Goal: Task Accomplishment & Management: Manage account settings

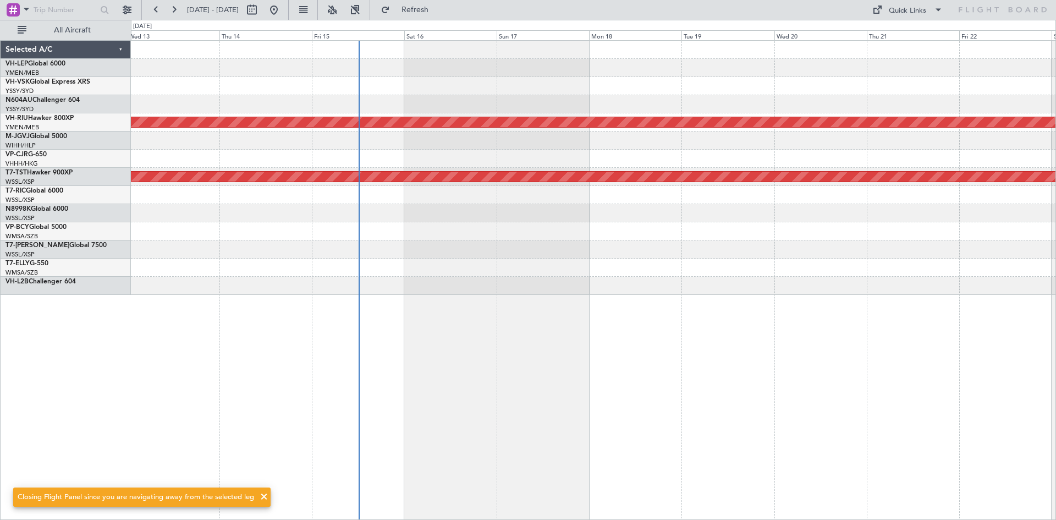
click at [412, 305] on div "Planned Maint [GEOGRAPHIC_DATA] ([GEOGRAPHIC_DATA]) Planned Maint [GEOGRAPHIC_D…" at bounding box center [594, 280] width 926 height 480
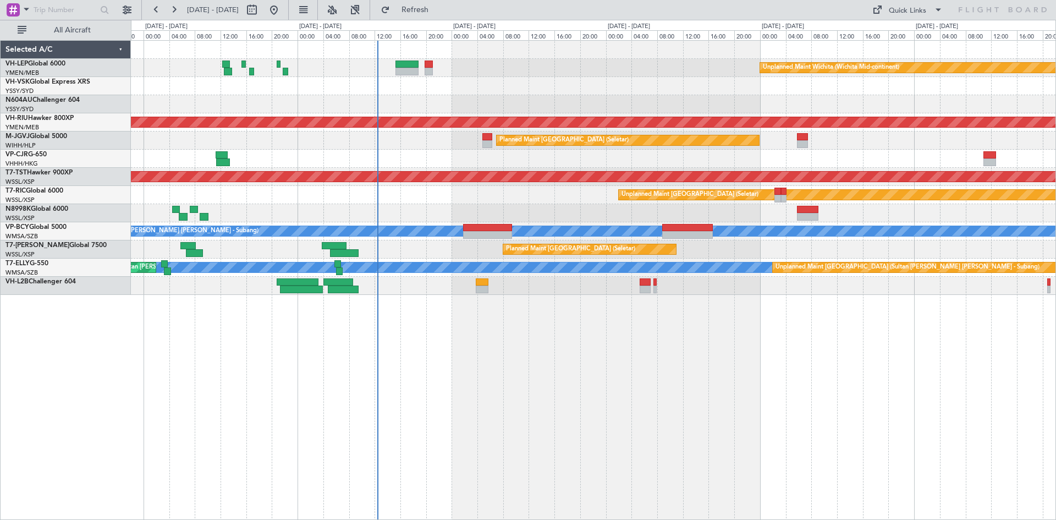
click at [429, 96] on div "Unplanned Maint Wichita (Wichita Mid-continent) Unplanned Maint Sydney (Kingsfo…" at bounding box center [593, 168] width 925 height 254
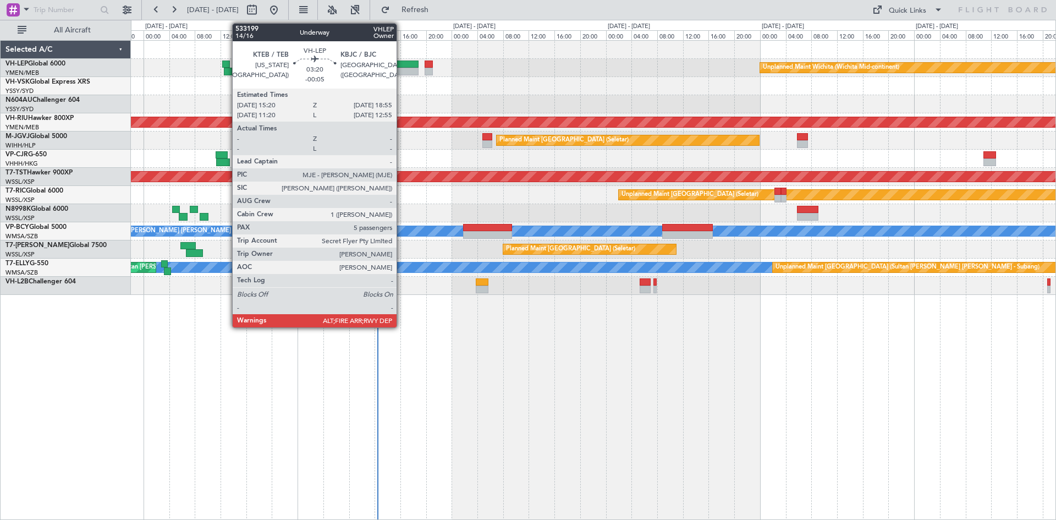
click at [402, 70] on div at bounding box center [407, 72] width 23 height 8
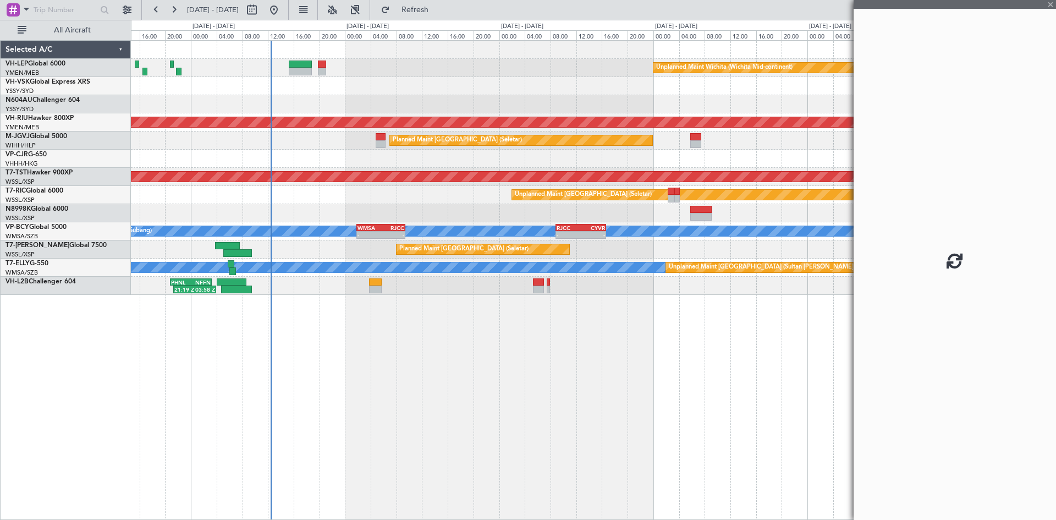
click at [424, 106] on div "Unplanned Maint Wichita (Wichita Mid-continent) Planned Maint Melbourne (Essend…" at bounding box center [593, 168] width 925 height 254
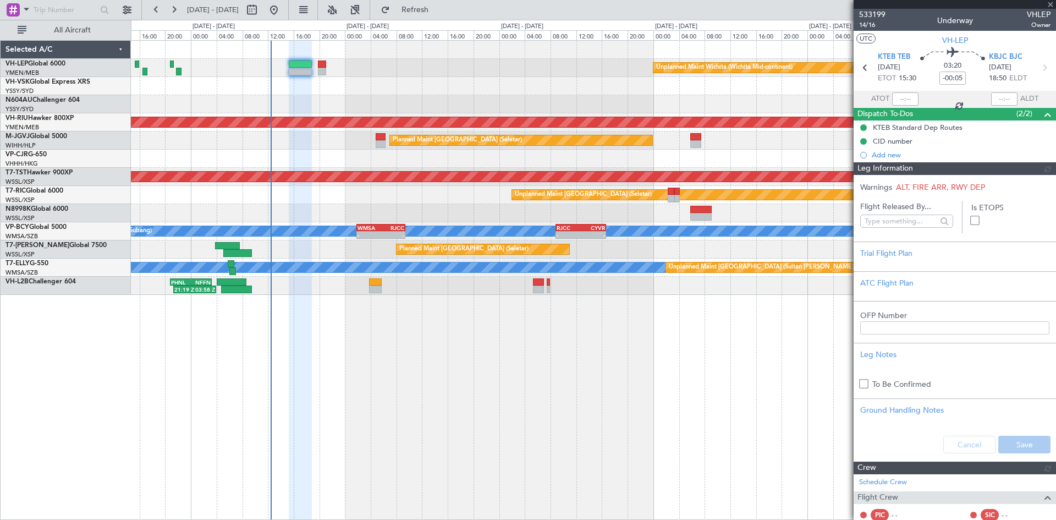
type input "Terry Leung (LEU)"
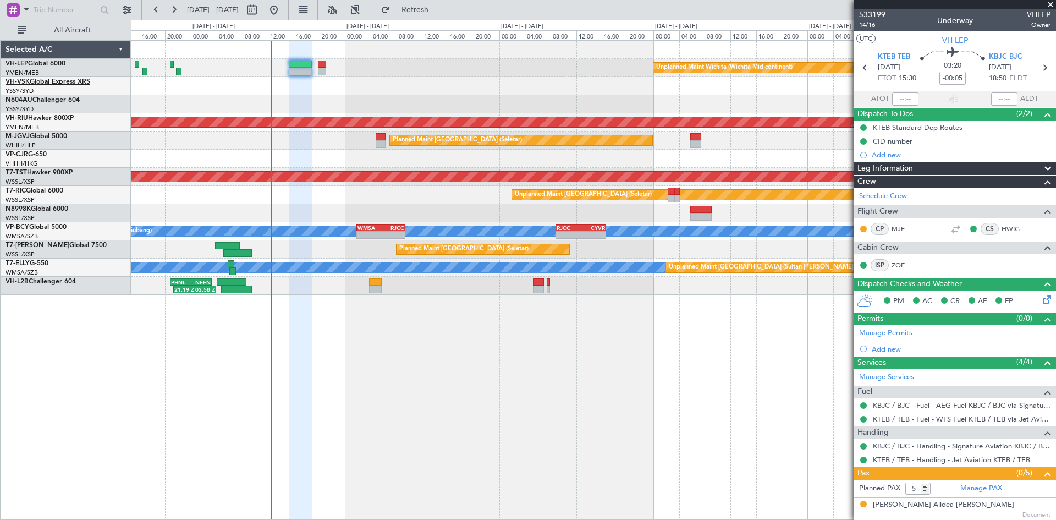
click at [75, 80] on link "VH-VSK Global Express XRS" at bounding box center [48, 82] width 85 height 7
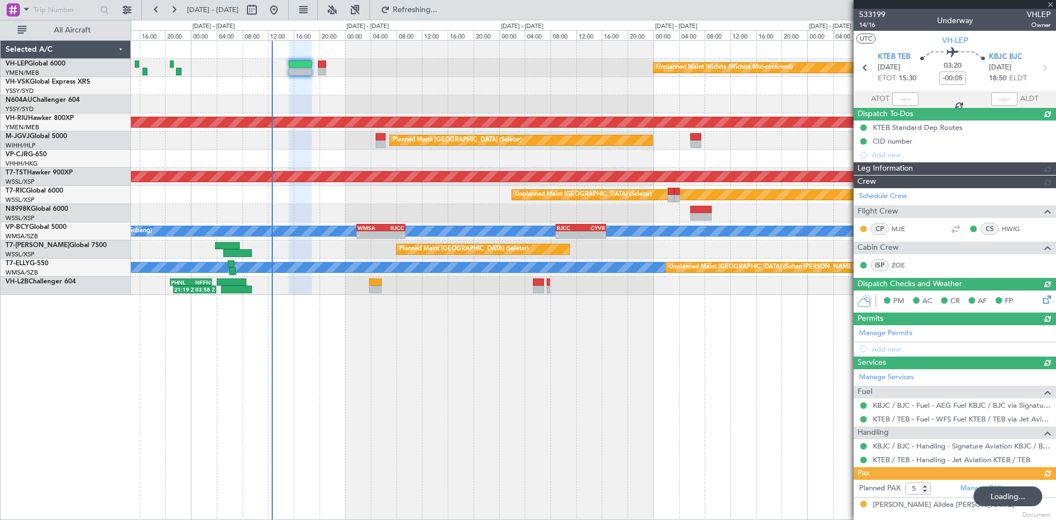
type input "Terry Leung (LEU)"
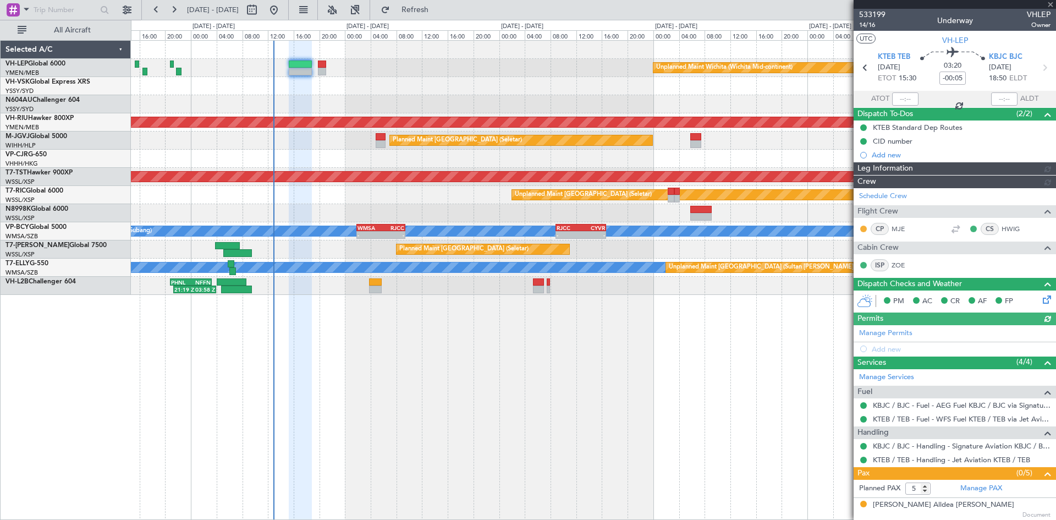
type input "Terry Leung (LEU)"
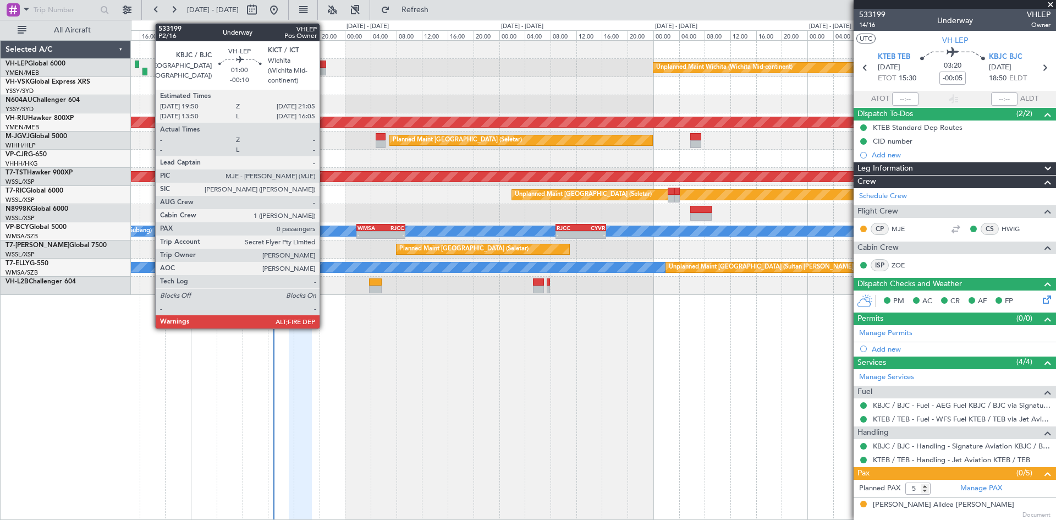
click at [325, 67] on div at bounding box center [322, 65] width 8 height 8
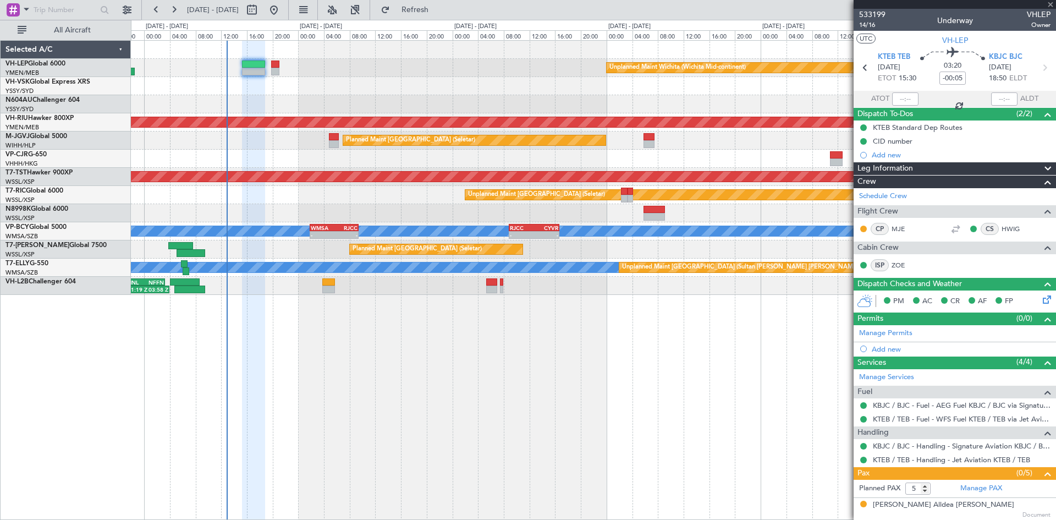
click at [688, 350] on div "Unplanned Maint Wichita (Wichita Mid-continent) Planned Maint Melbourne (Essend…" at bounding box center [594, 280] width 926 height 480
type input "-00:10"
type input "0"
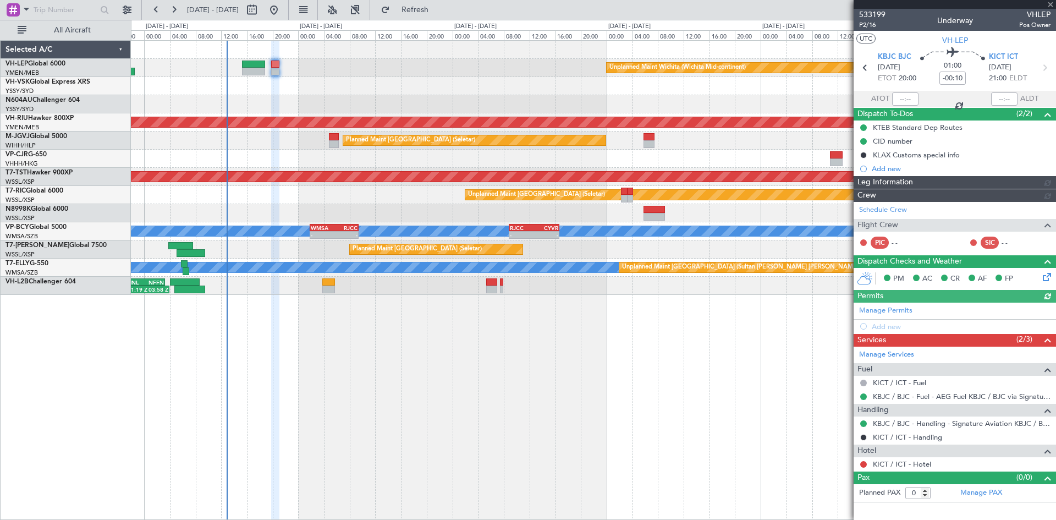
type input "Terry Leung (LEU)"
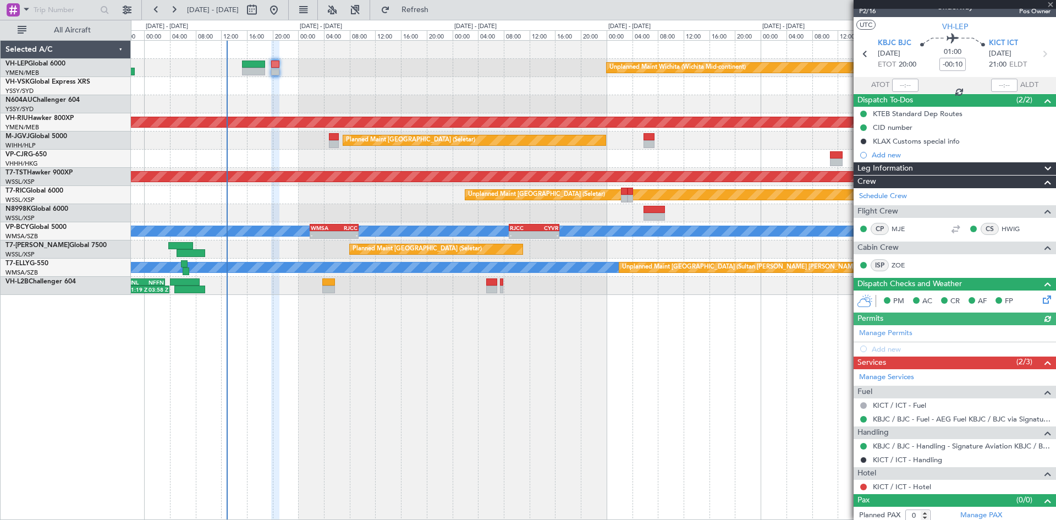
scroll to position [18, 0]
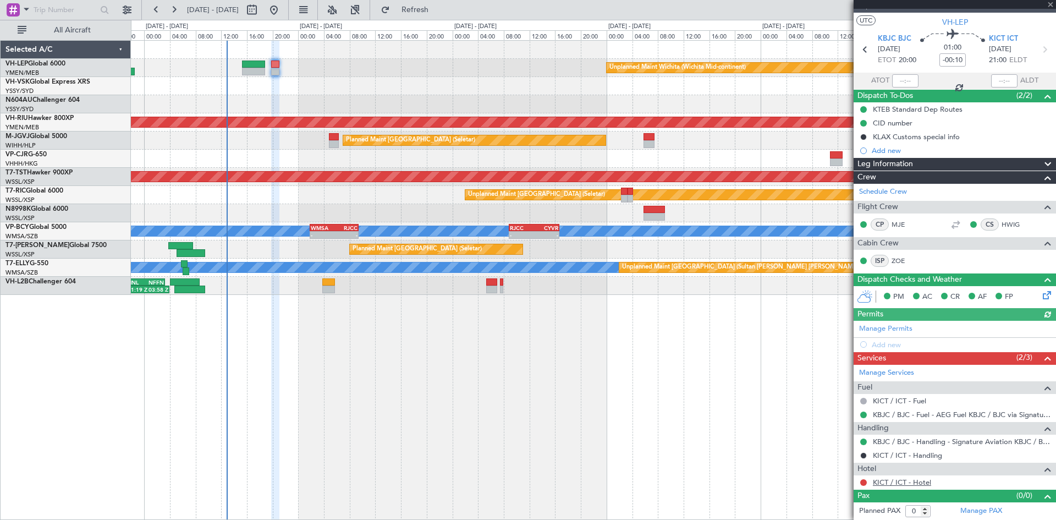
click at [894, 483] on link "KICT / ICT - Hotel" at bounding box center [902, 482] width 58 height 9
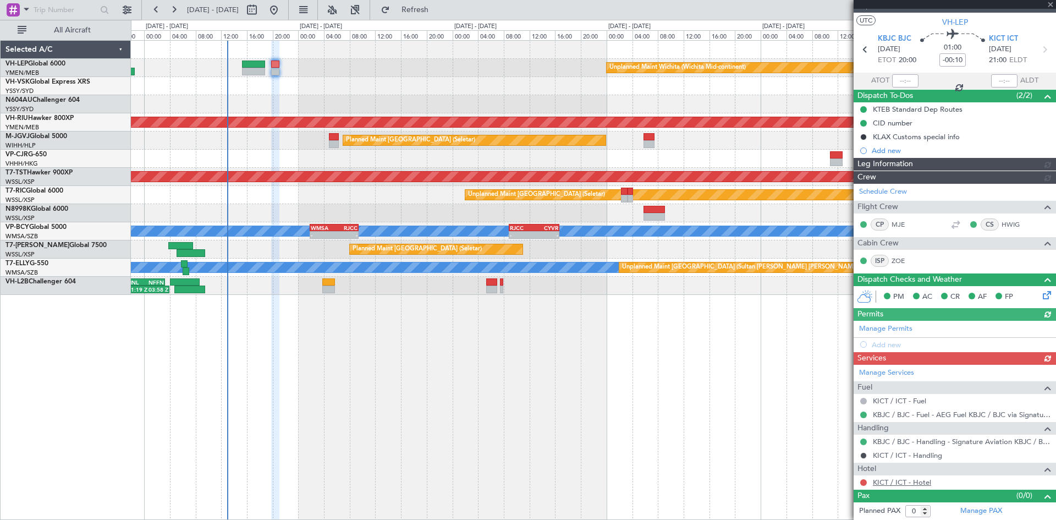
type input "Terry Leung (LEU)"
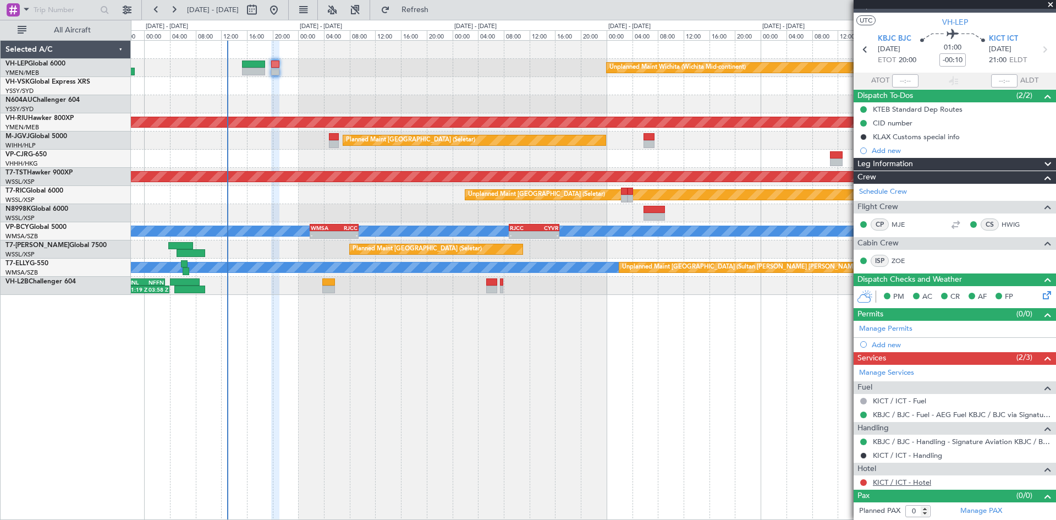
click at [901, 483] on link "KICT / ICT - Hotel" at bounding box center [902, 482] width 58 height 9
click at [1002, 38] on span "KICT ICT" at bounding box center [1003, 39] width 29 height 11
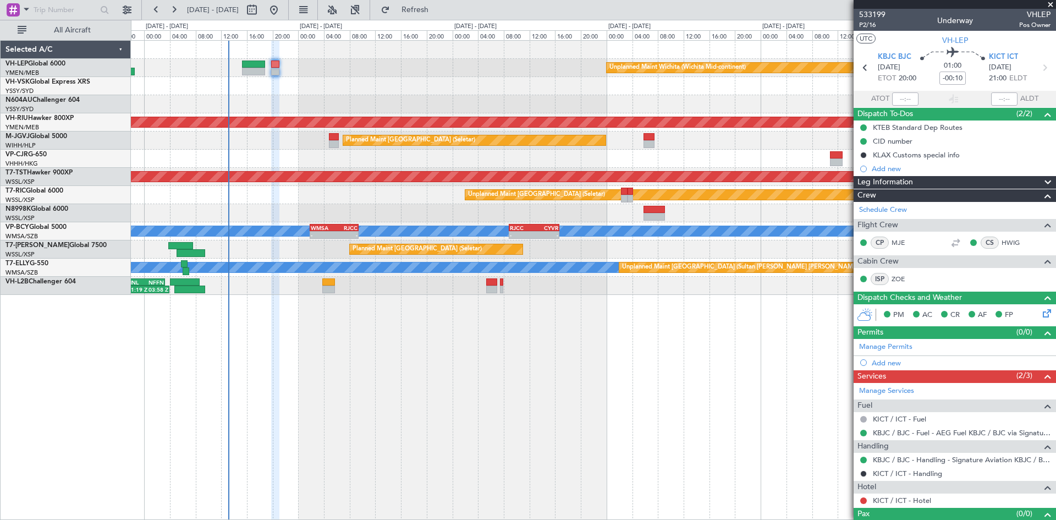
type input "Terry Leung (LEU)"
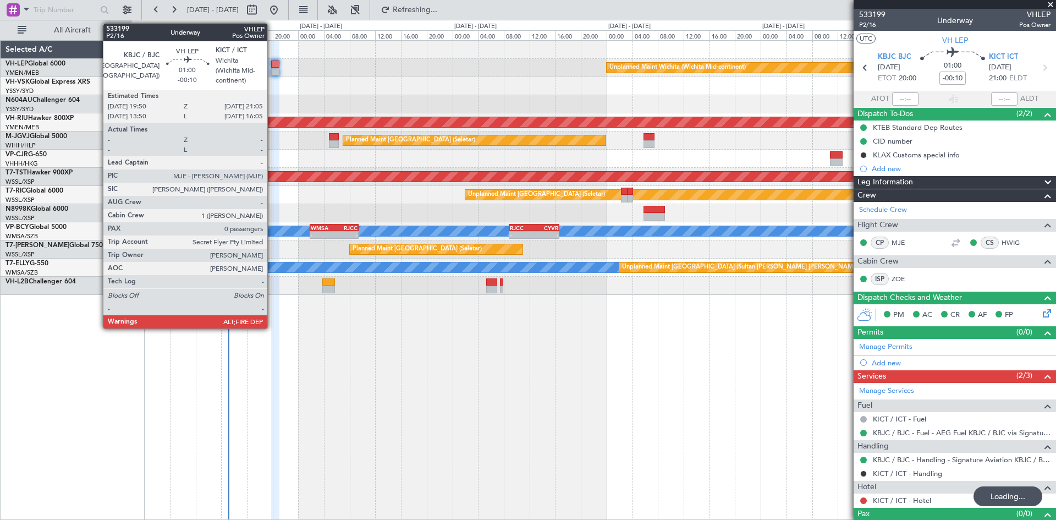
click at [272, 70] on div at bounding box center [275, 72] width 8 height 8
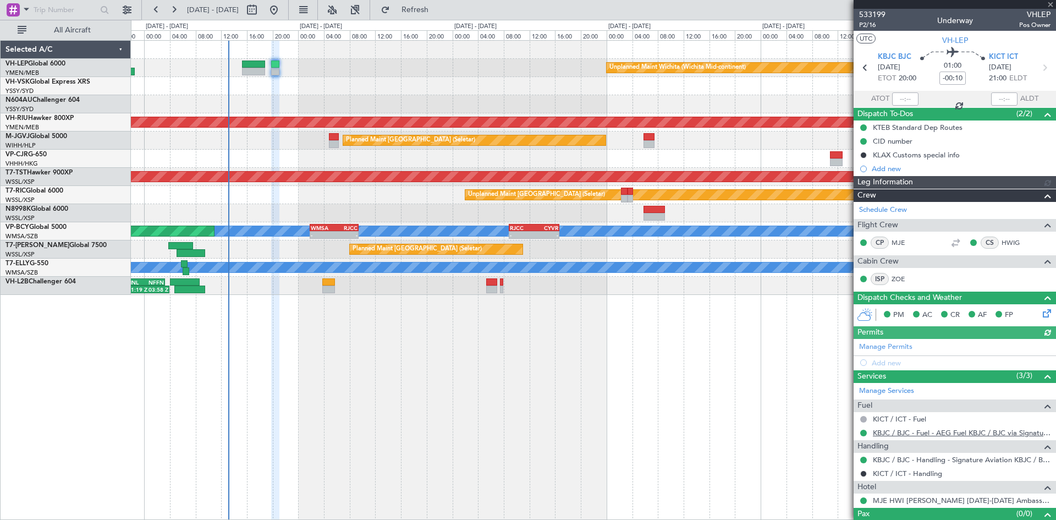
scroll to position [18, 0]
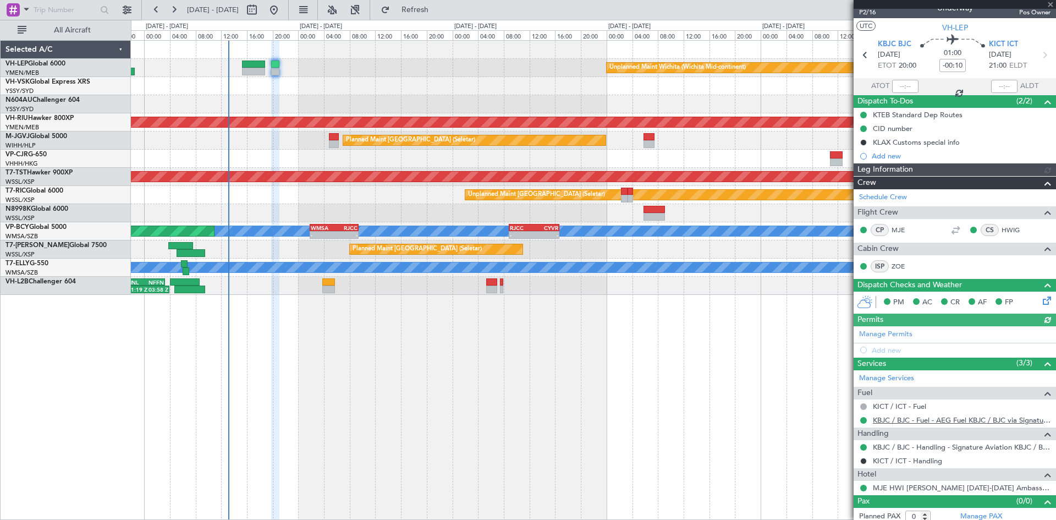
type input "Terry Leung (LEU)"
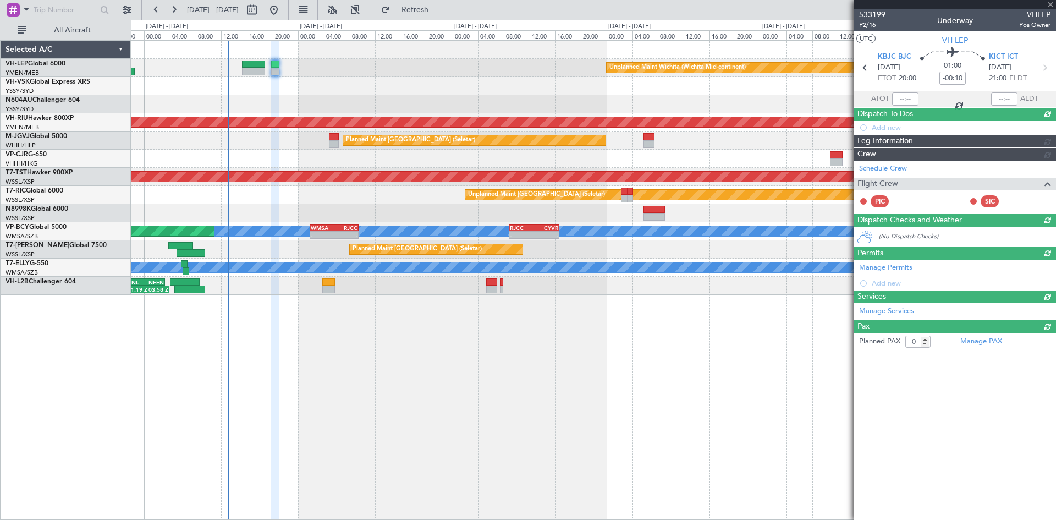
scroll to position [0, 0]
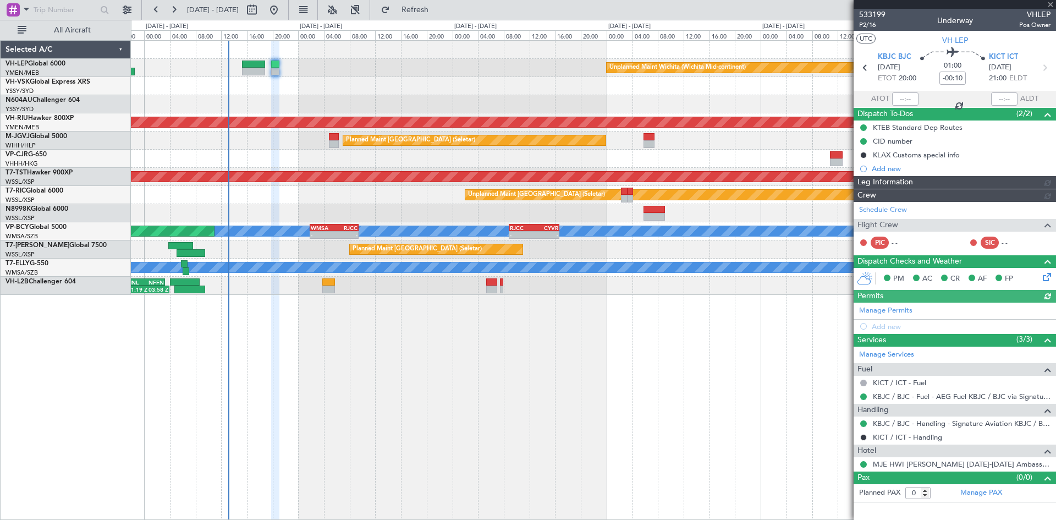
type input "Terry Leung (LEU)"
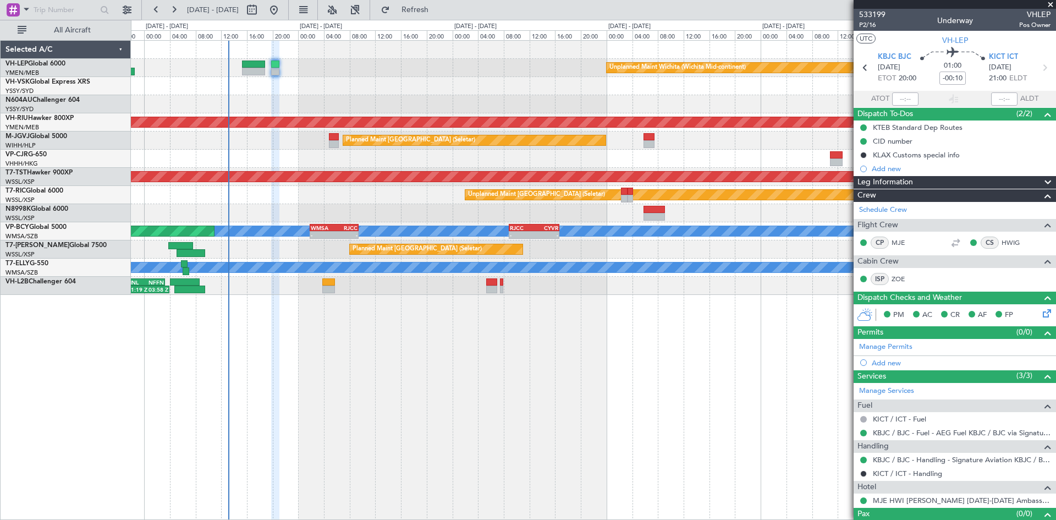
scroll to position [18, 0]
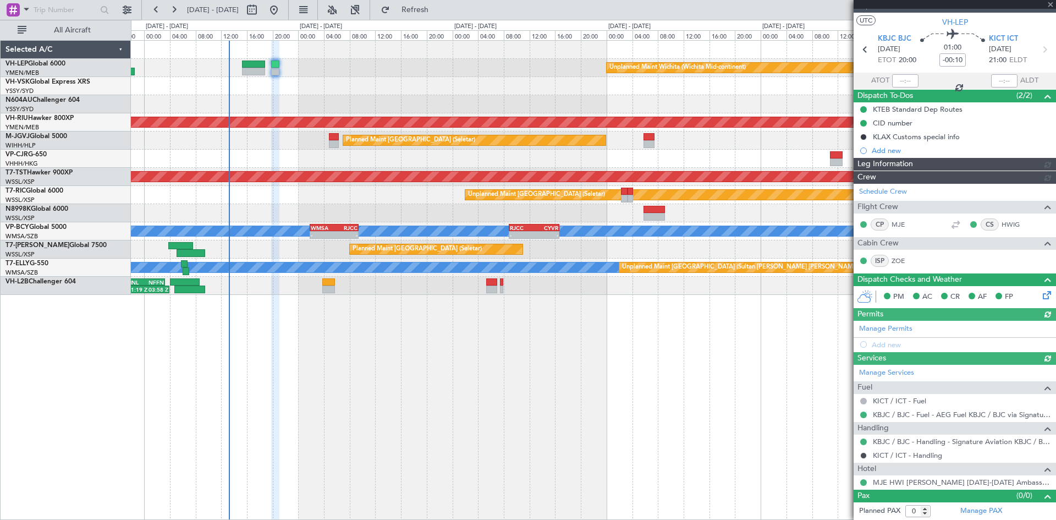
type input "Terry Leung (LEU)"
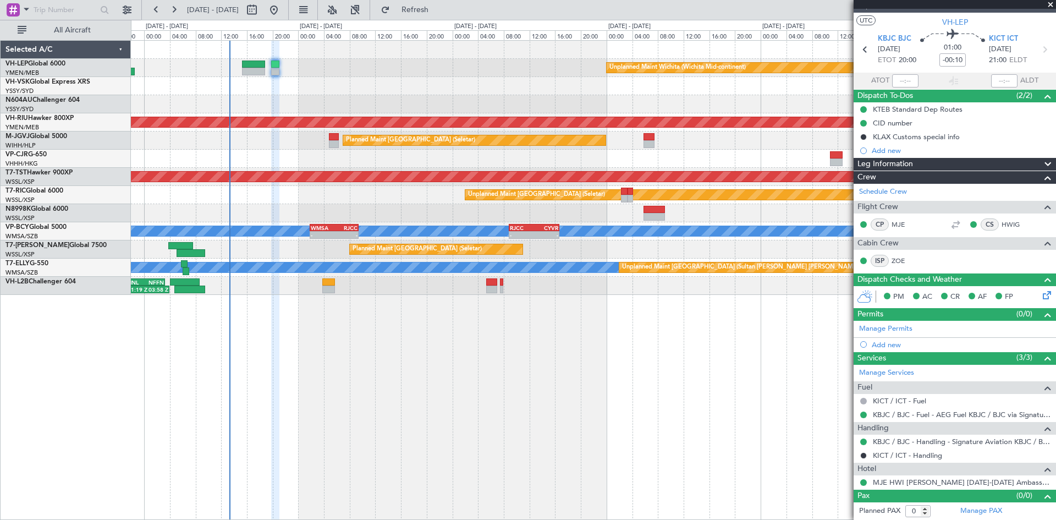
click at [417, 80] on div at bounding box center [593, 86] width 925 height 18
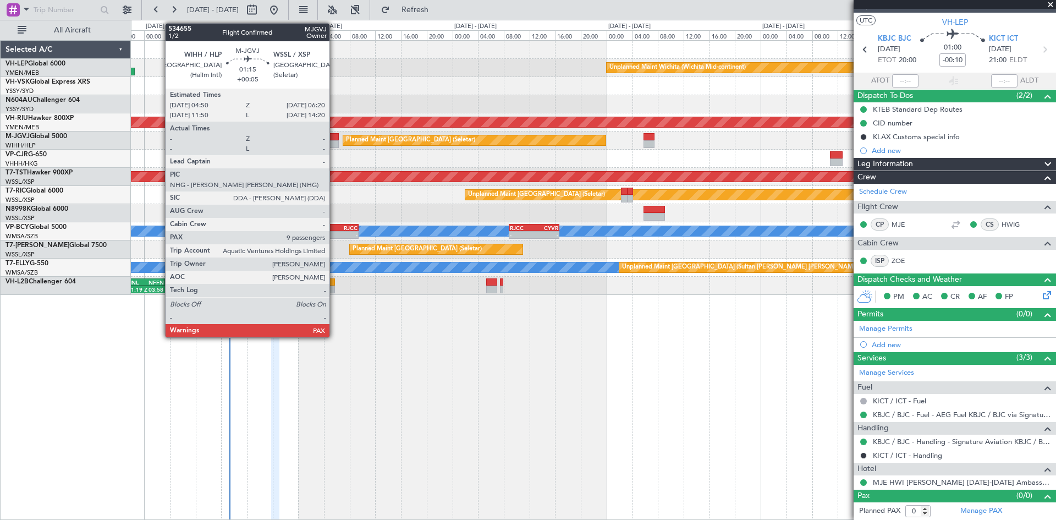
click at [335, 147] on div at bounding box center [334, 144] width 10 height 8
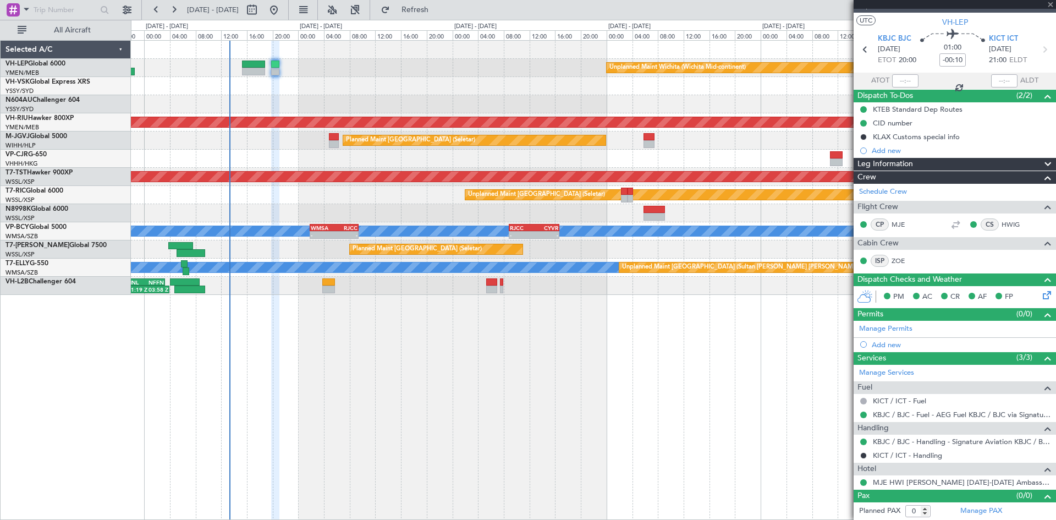
type input "+00:05"
type input "9"
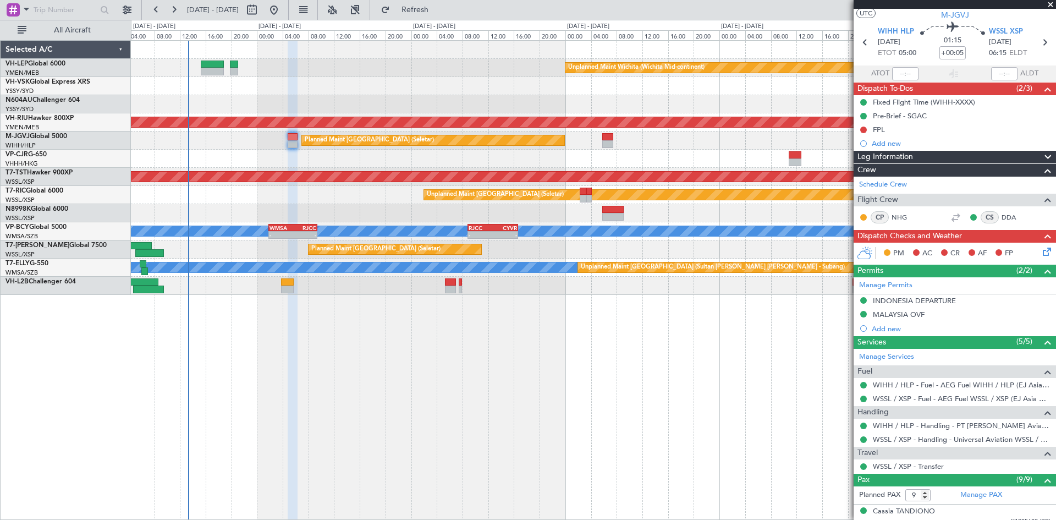
scroll to position [0, 0]
